Goal: Information Seeking & Learning: Learn about a topic

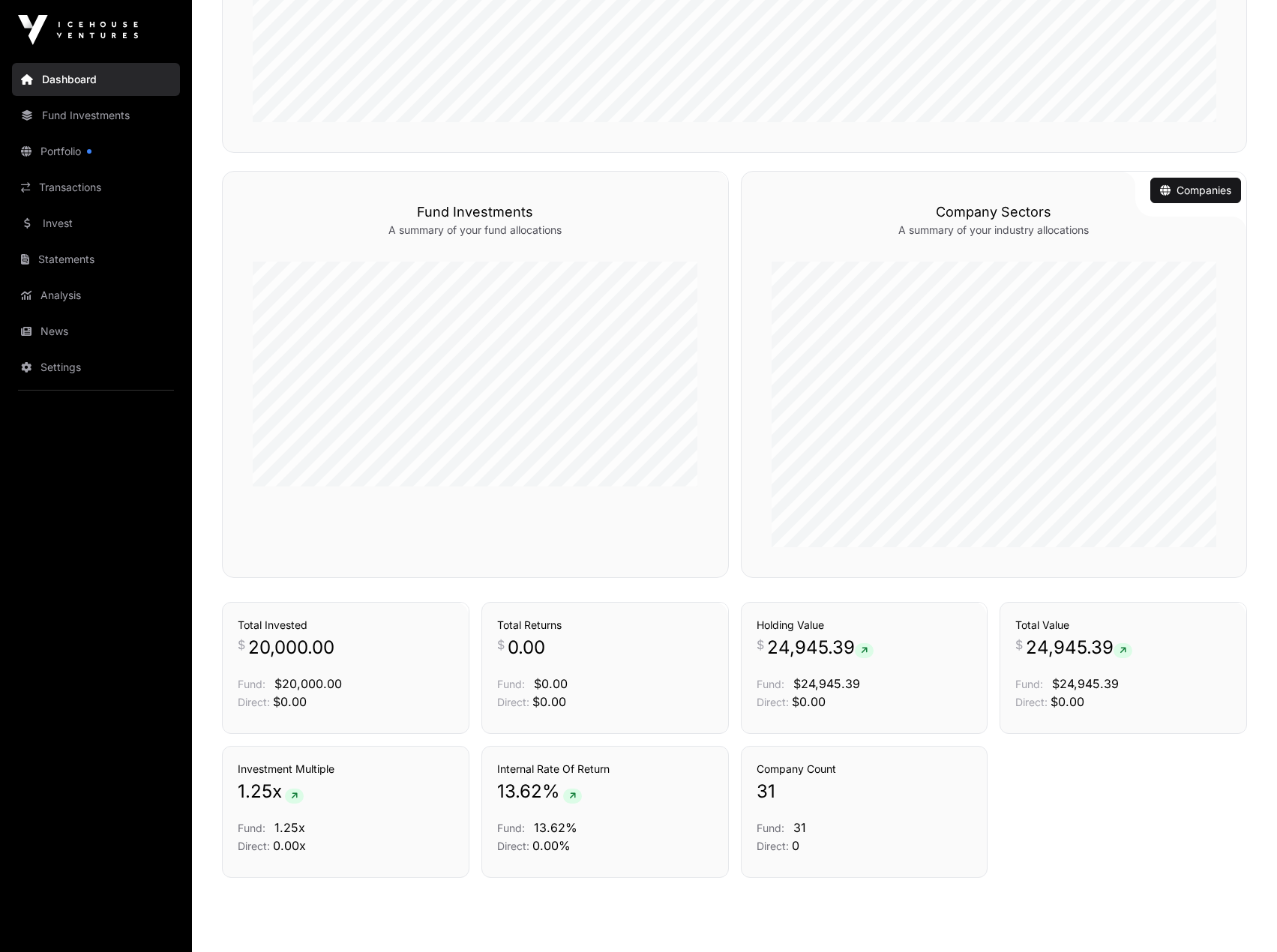
scroll to position [655, 0]
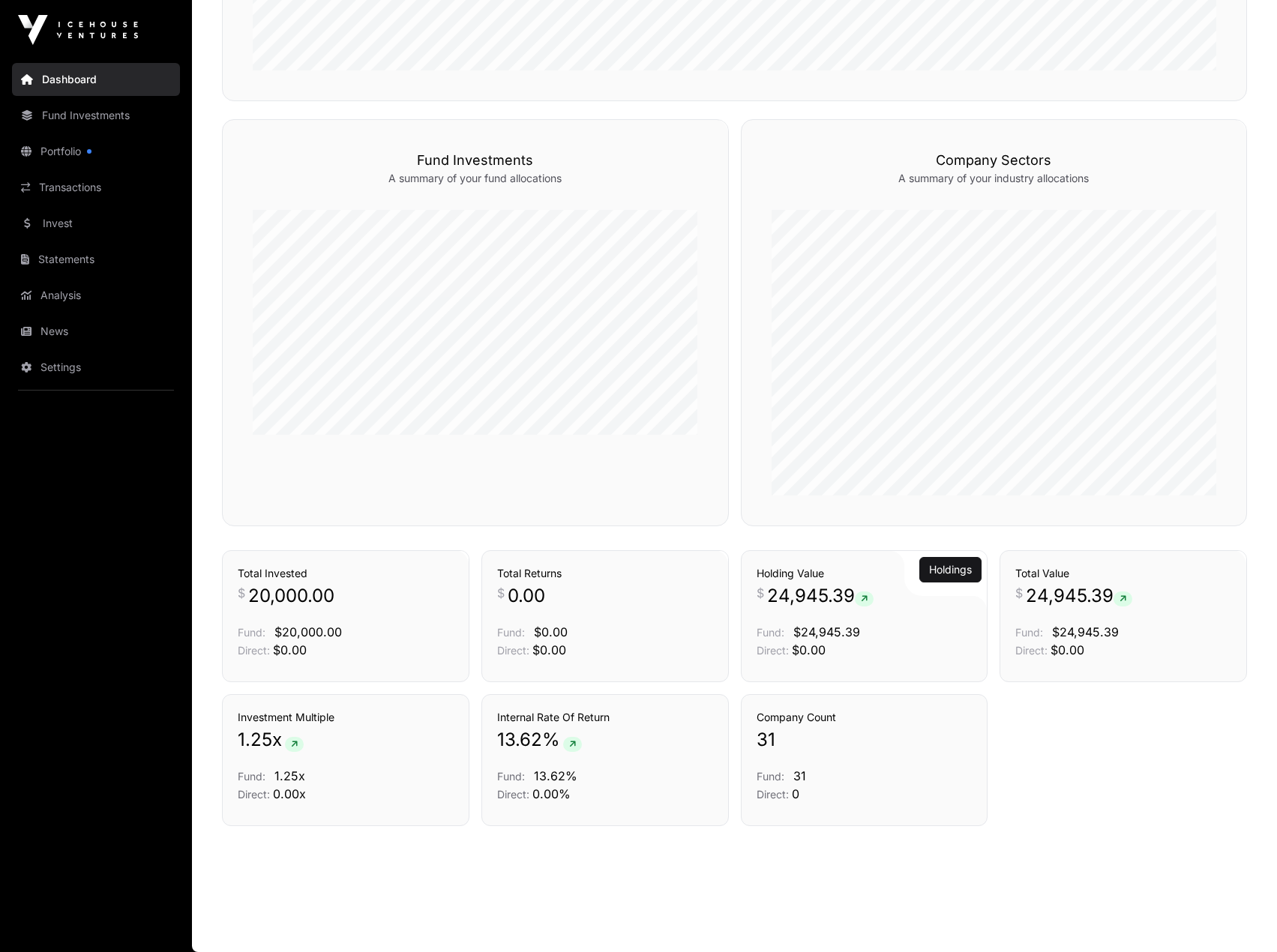
click at [868, 614] on div "Holding Value $ 24,945.39 Fund: $24,945.39 Direct: $0.00" at bounding box center [864, 612] width 216 height 93
click at [963, 532] on link "Holdings" at bounding box center [950, 523] width 43 height 15
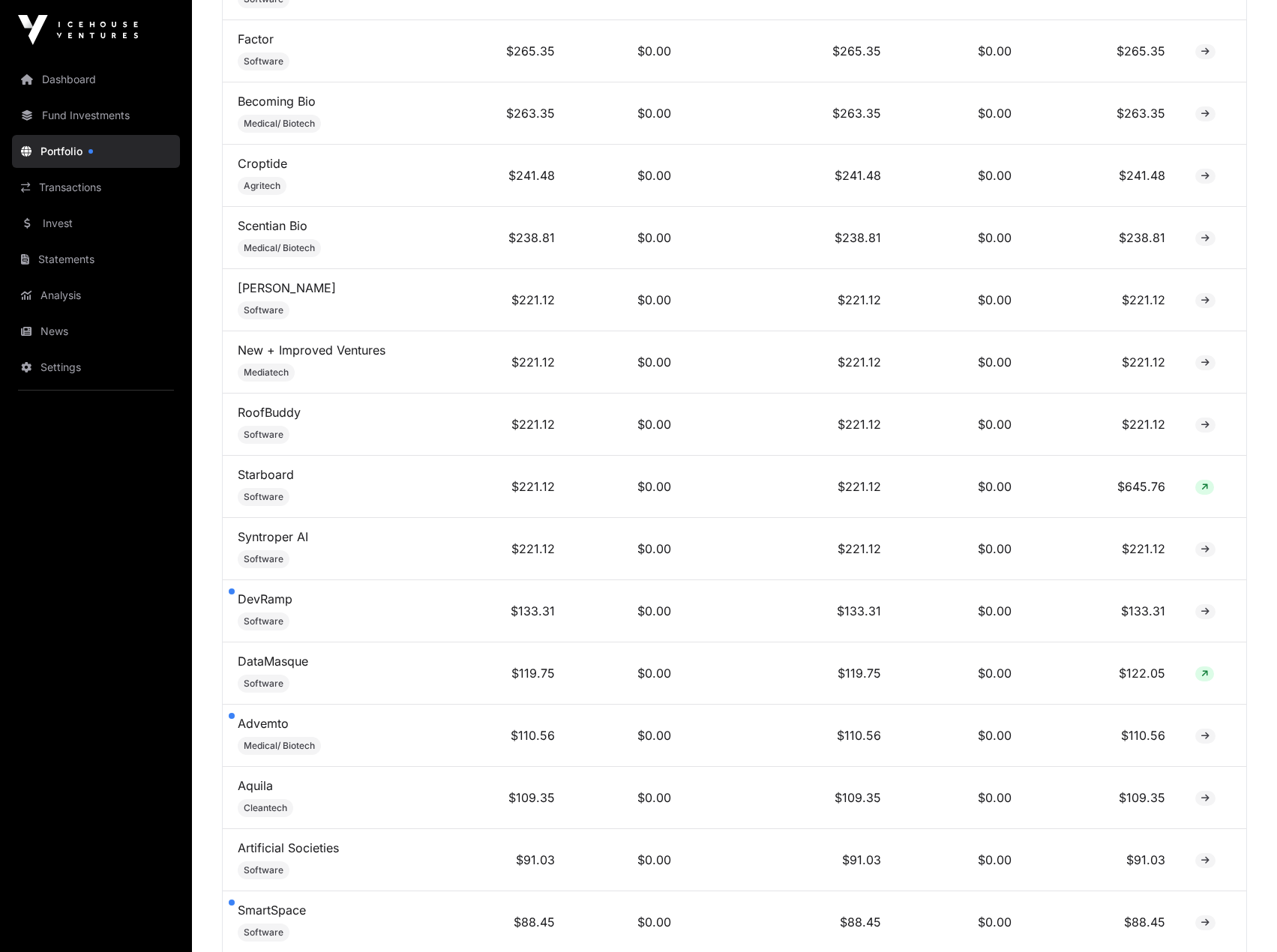
scroll to position [1849, 0]
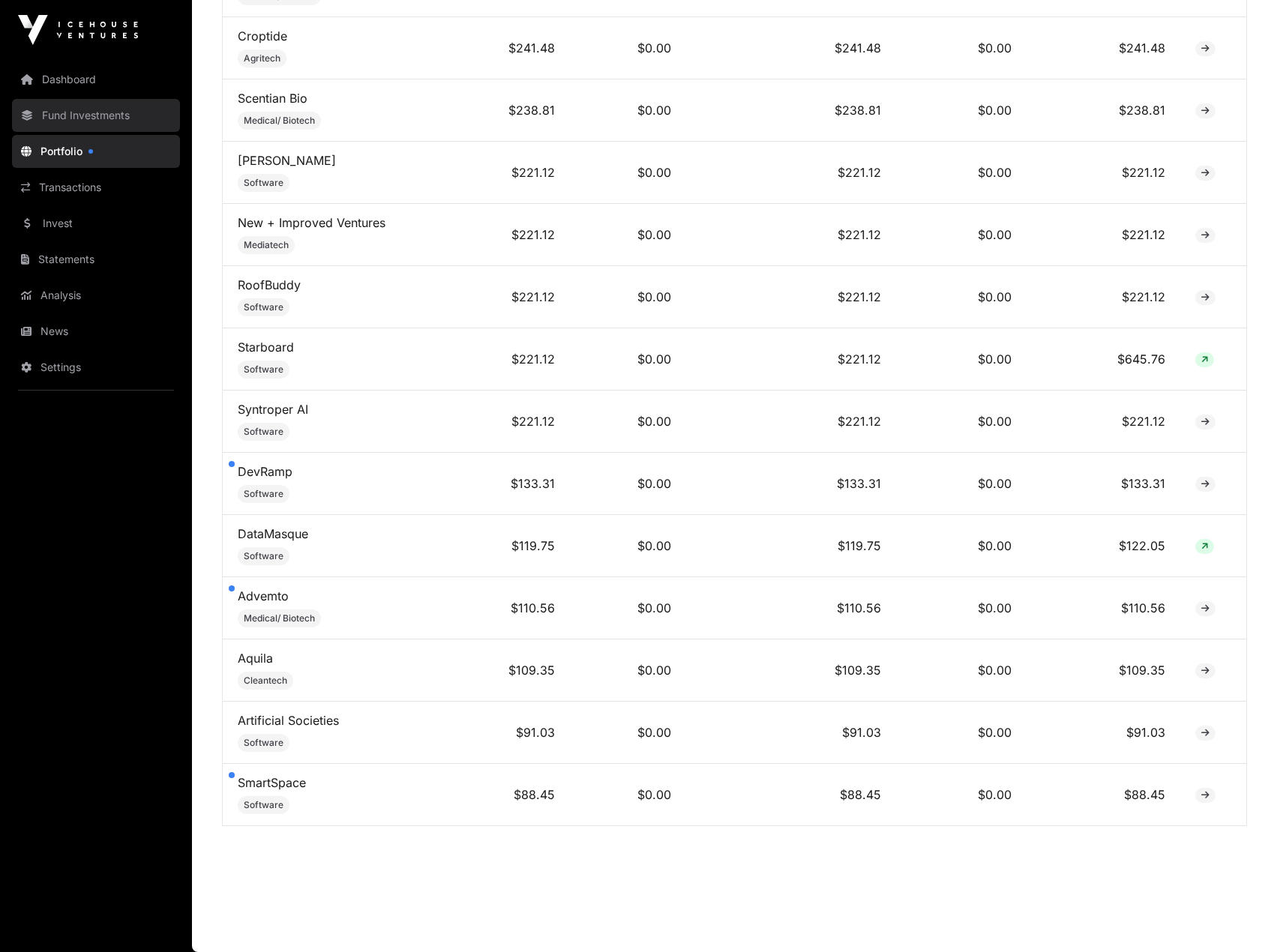
click at [94, 111] on link "Fund Investments" at bounding box center [96, 115] width 168 height 33
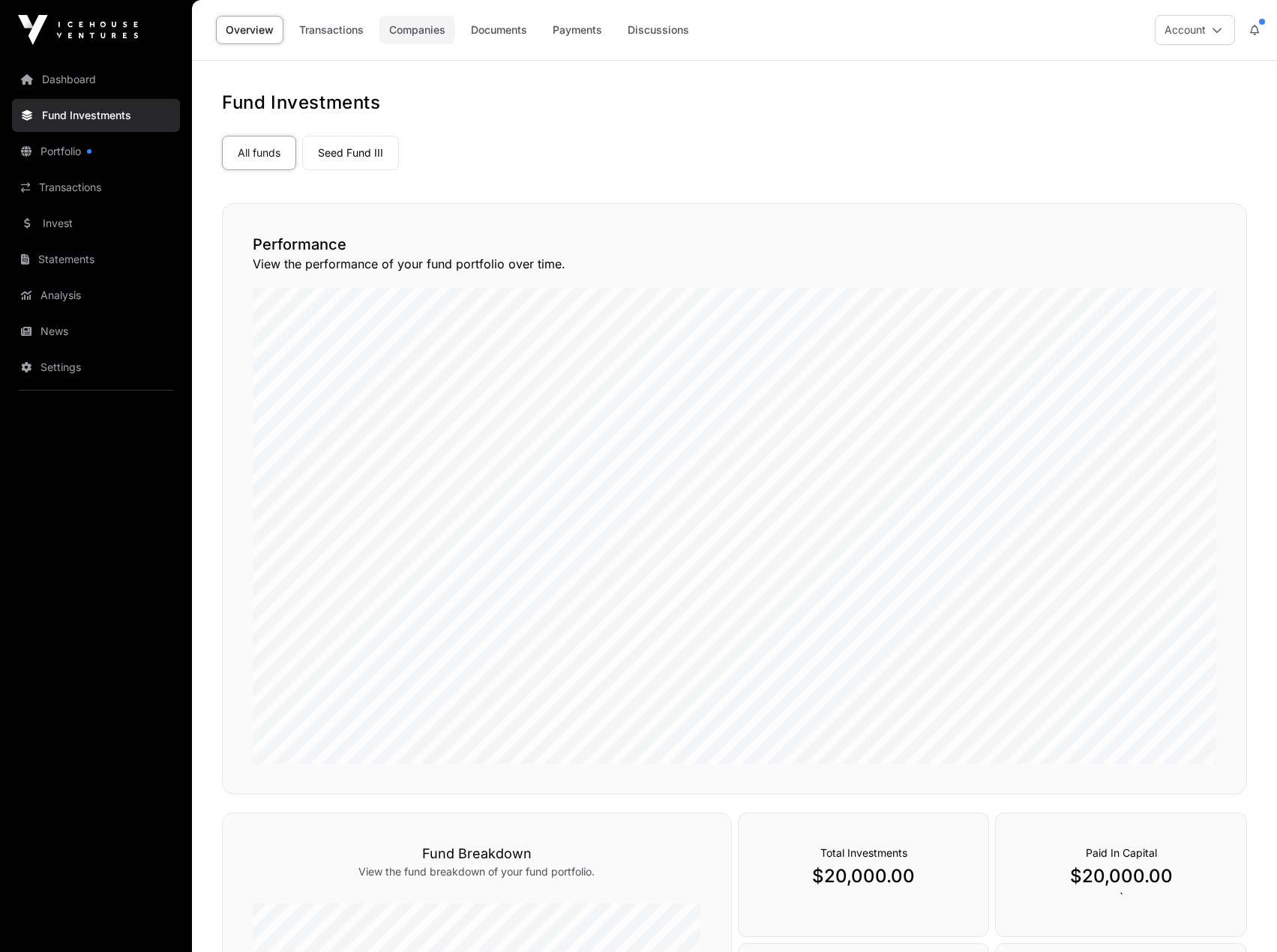
click at [443, 24] on link "Companies" at bounding box center [417, 29] width 76 height 28
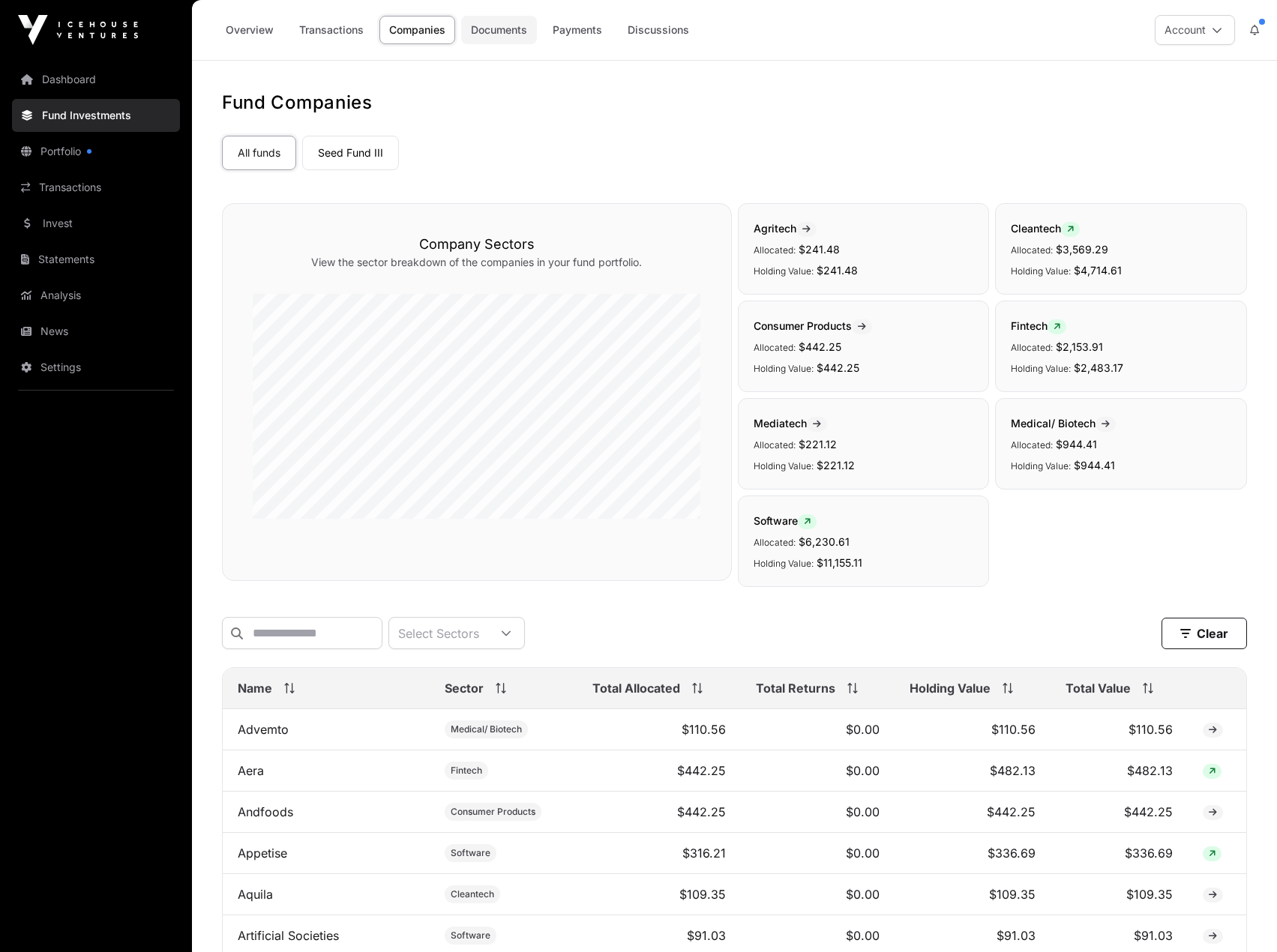
drag, startPoint x: 443, startPoint y: 24, endPoint x: 510, endPoint y: 28, distance: 67.1
click at [510, 28] on link "Documents" at bounding box center [499, 29] width 76 height 28
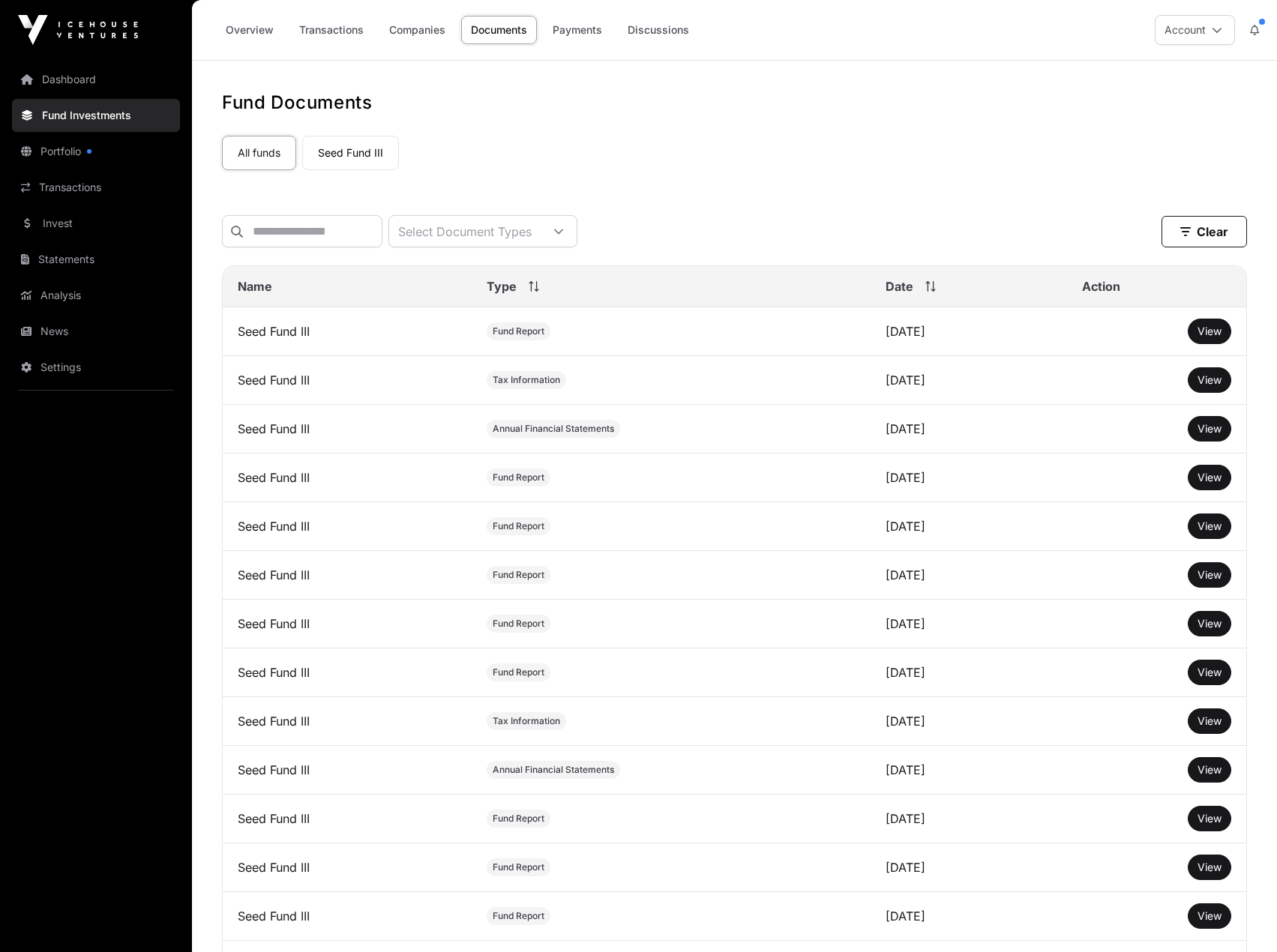
click at [739, 158] on div "All funds Seed Fund III" at bounding box center [733, 149] width 1025 height 41
click at [72, 293] on link "Analysis" at bounding box center [96, 295] width 168 height 33
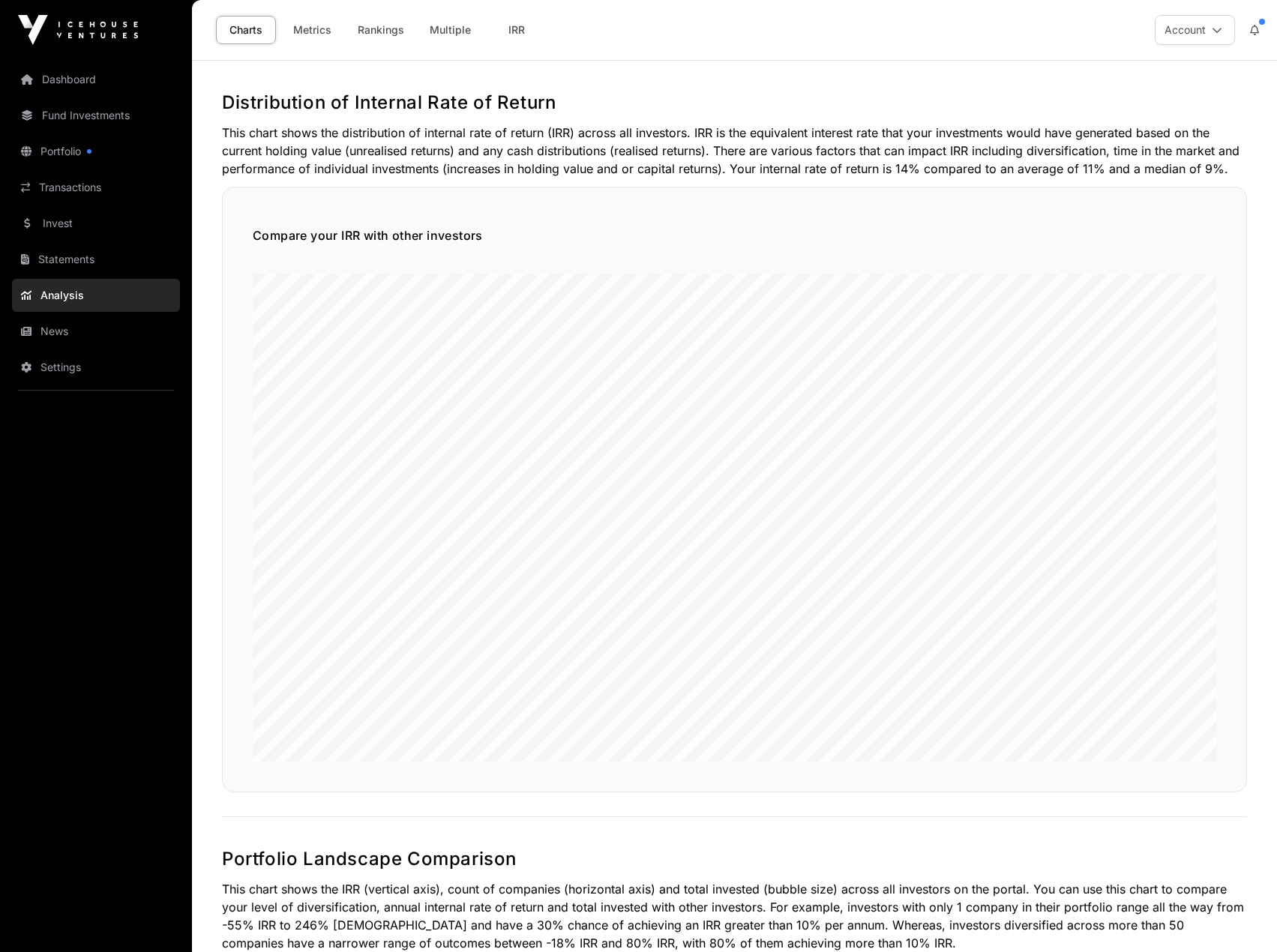
click at [72, 340] on link "News" at bounding box center [96, 331] width 168 height 33
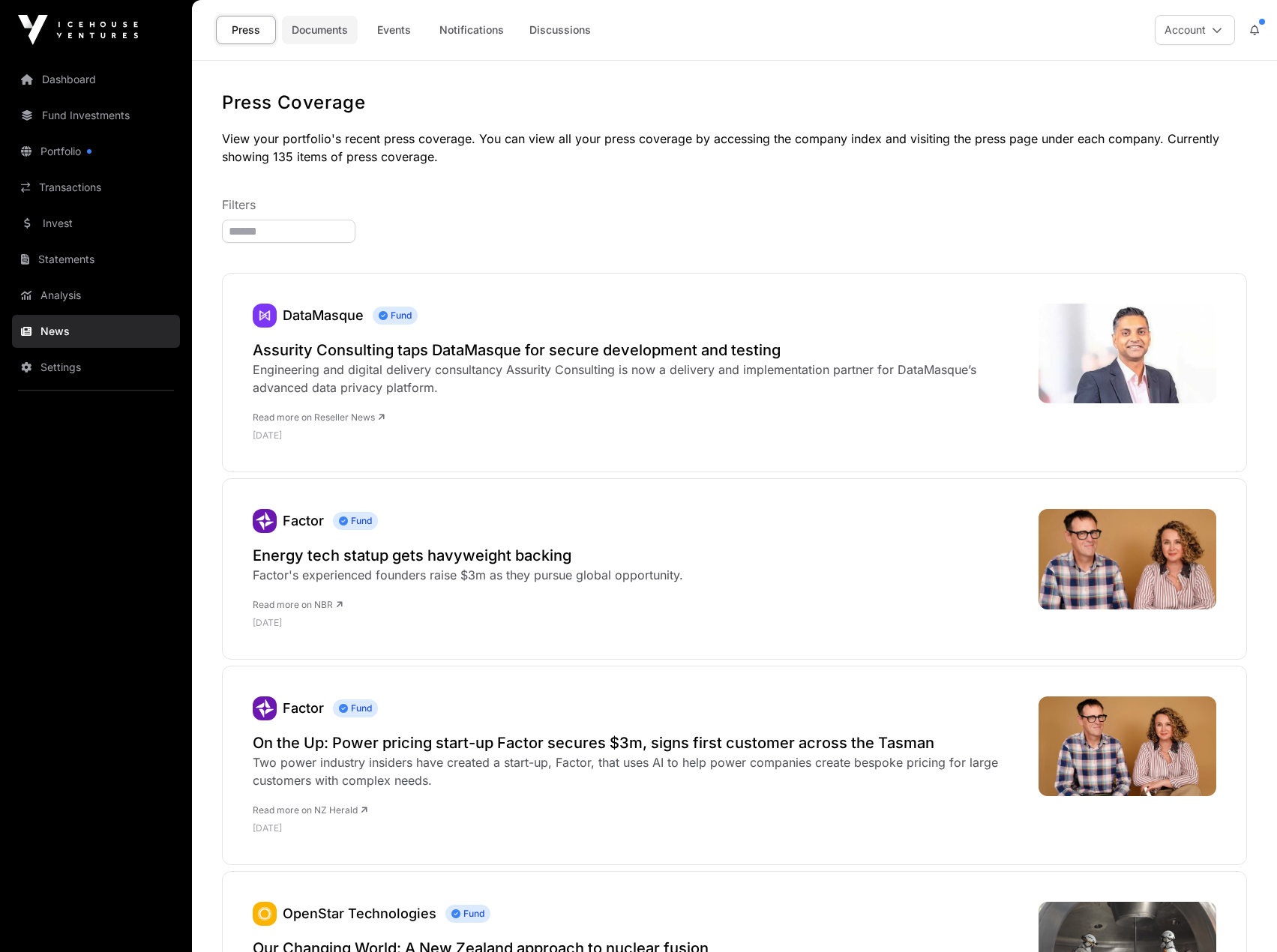
click at [330, 34] on link "Documents" at bounding box center [320, 29] width 76 height 28
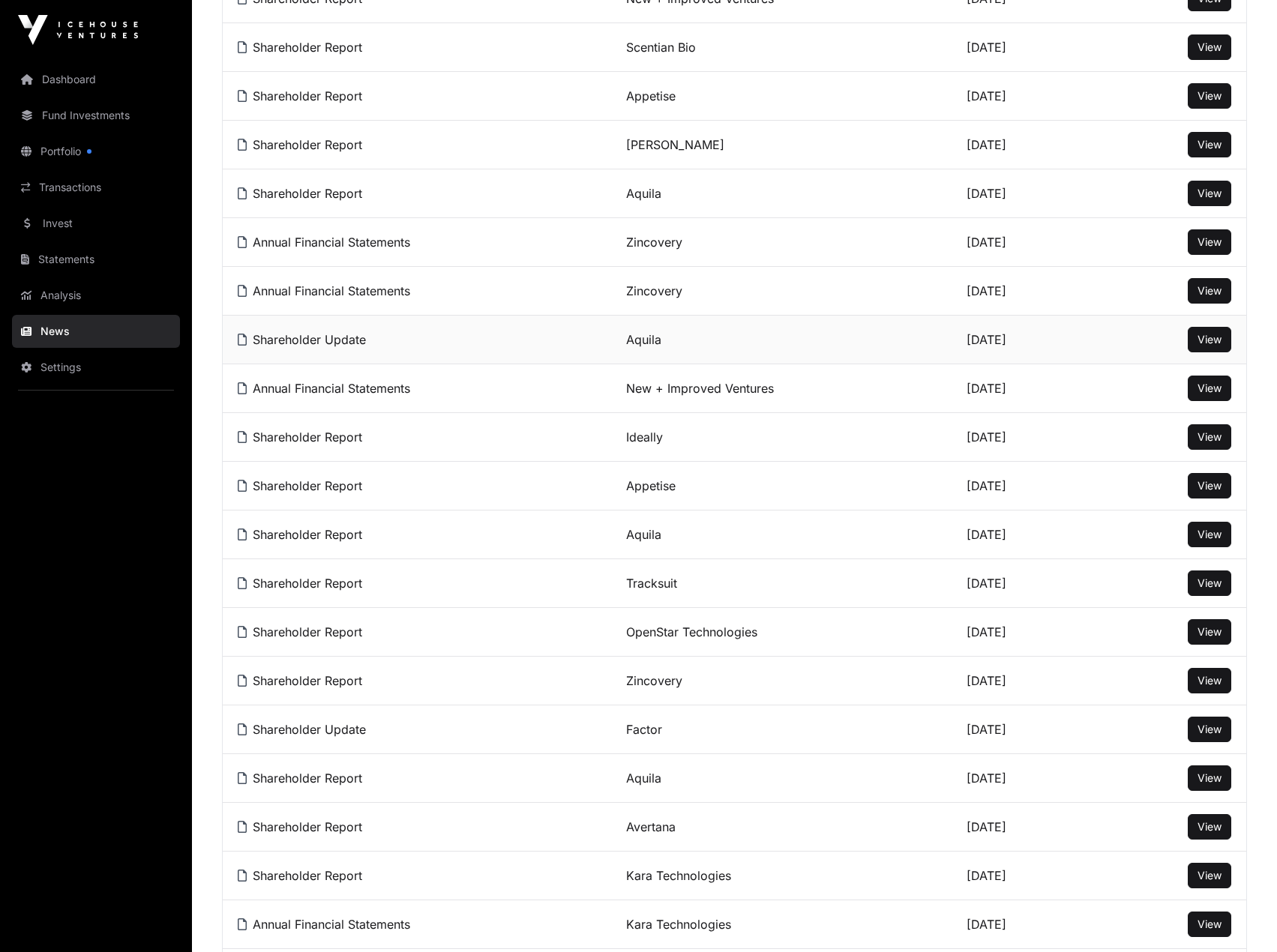
scroll to position [749, 0]
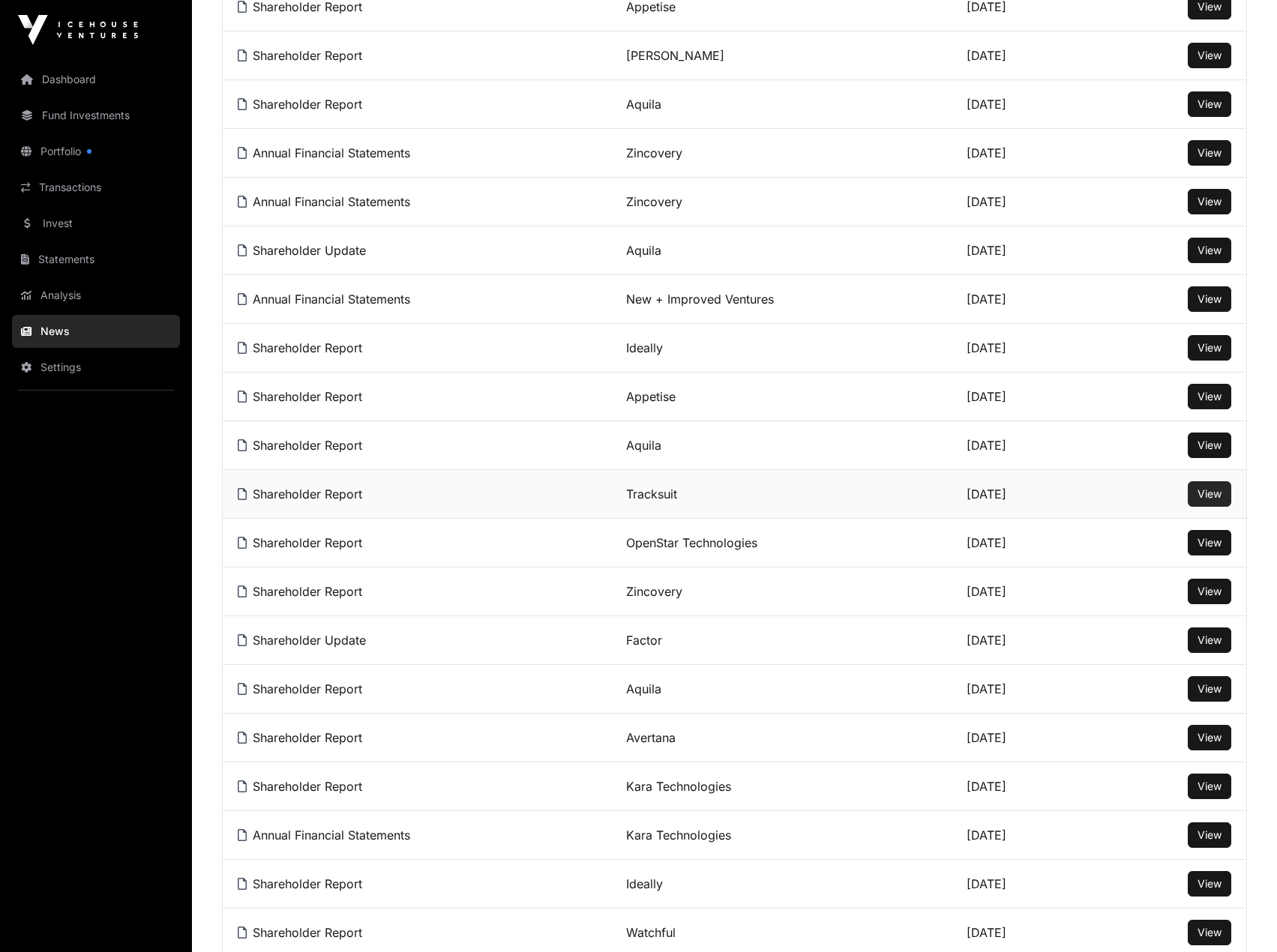
click at [1221, 500] on span "View" at bounding box center [1209, 494] width 24 height 13
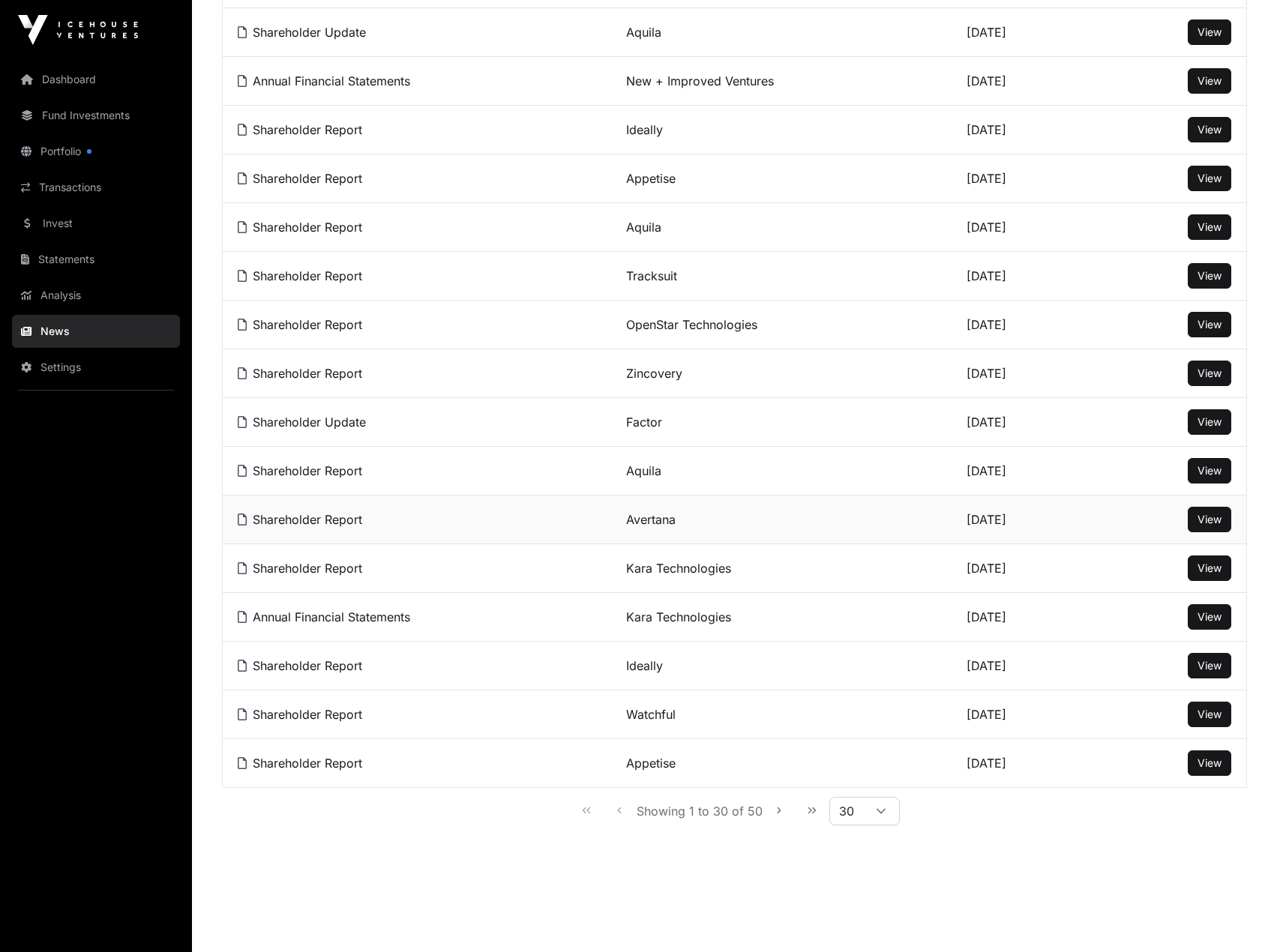
scroll to position [985, 0]
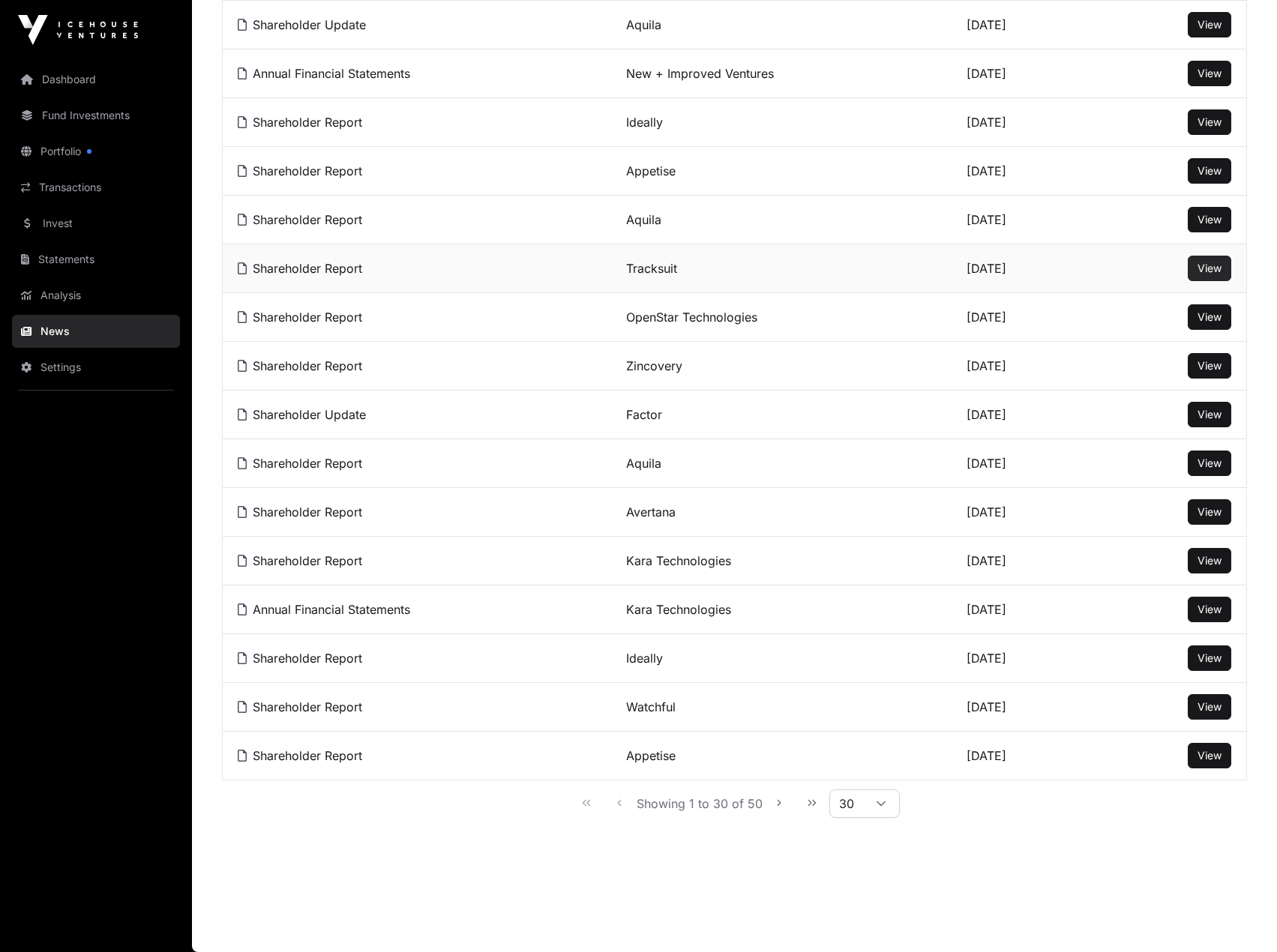
click at [1199, 265] on span "View" at bounding box center [1209, 268] width 24 height 13
